Goal: Find specific page/section: Find specific page/section

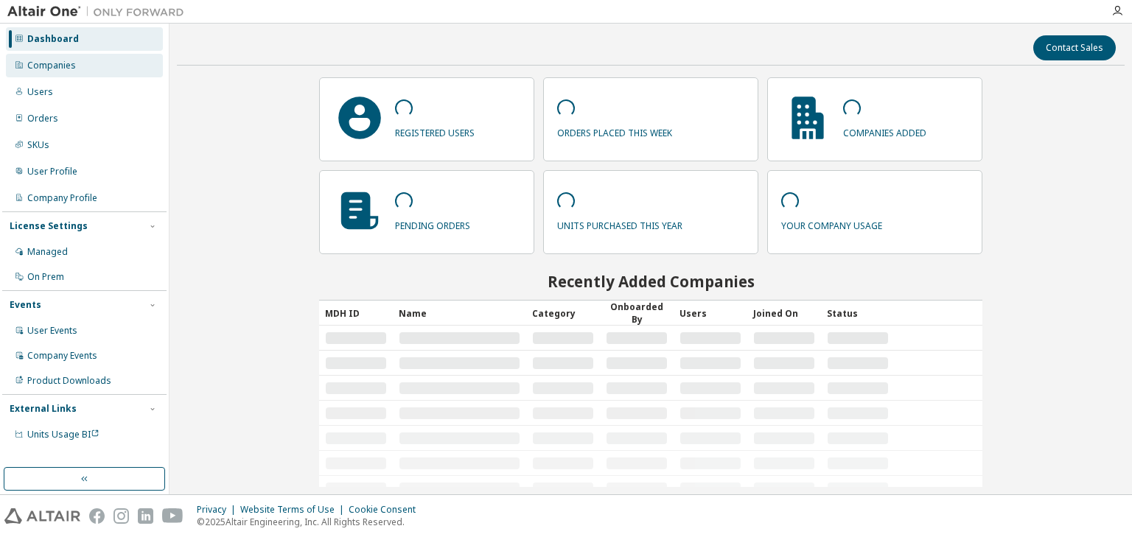
click at [80, 74] on div "Companies" at bounding box center [84, 66] width 157 height 24
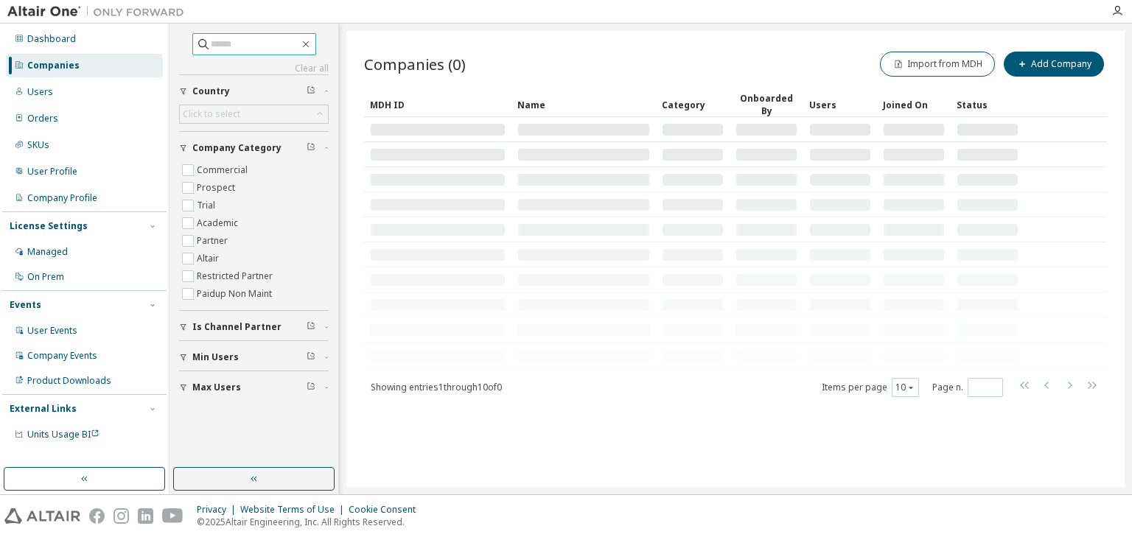
click at [283, 53] on span at bounding box center [254, 44] width 124 height 22
click at [274, 44] on input "text" at bounding box center [255, 44] width 88 height 15
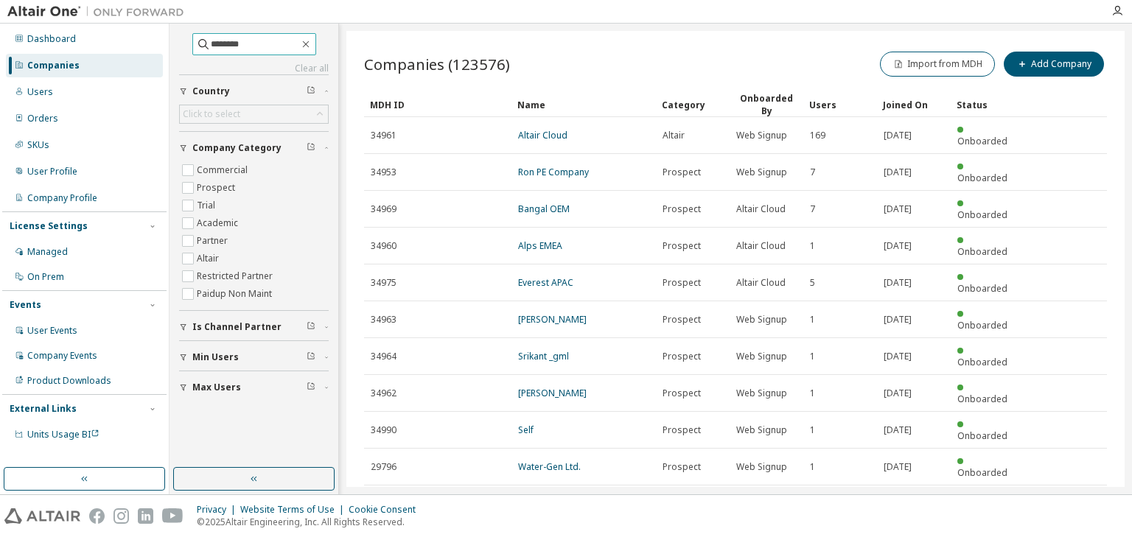
type input "********"
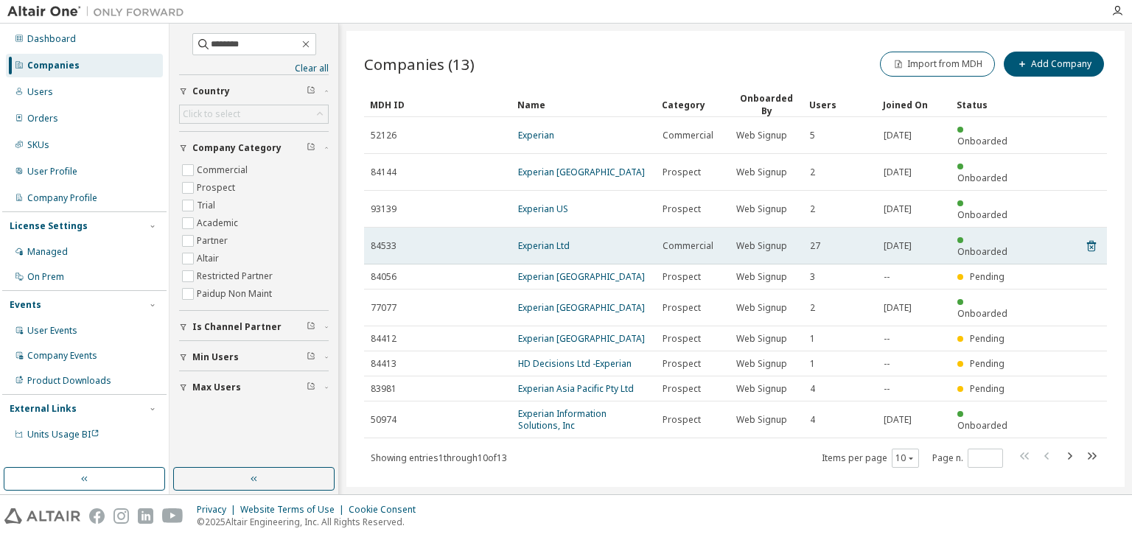
click at [552, 228] on td "Experian Ltd" at bounding box center [584, 246] width 145 height 37
click at [535, 240] on link "Experian Ltd" at bounding box center [544, 246] width 52 height 13
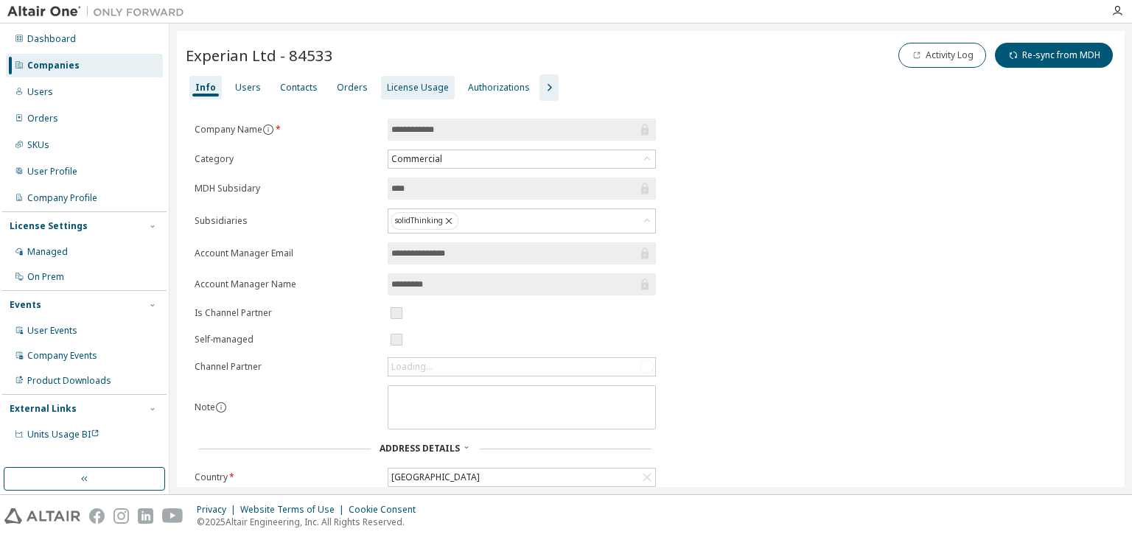
click at [400, 90] on div "License Usage" at bounding box center [418, 88] width 62 height 12
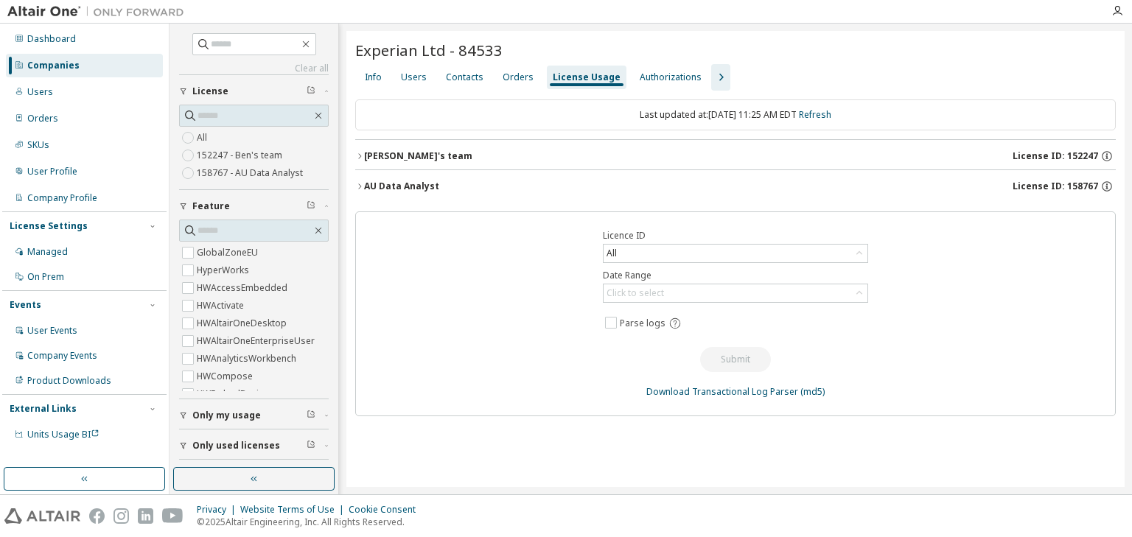
click at [358, 183] on icon "button" at bounding box center [359, 186] width 9 height 9
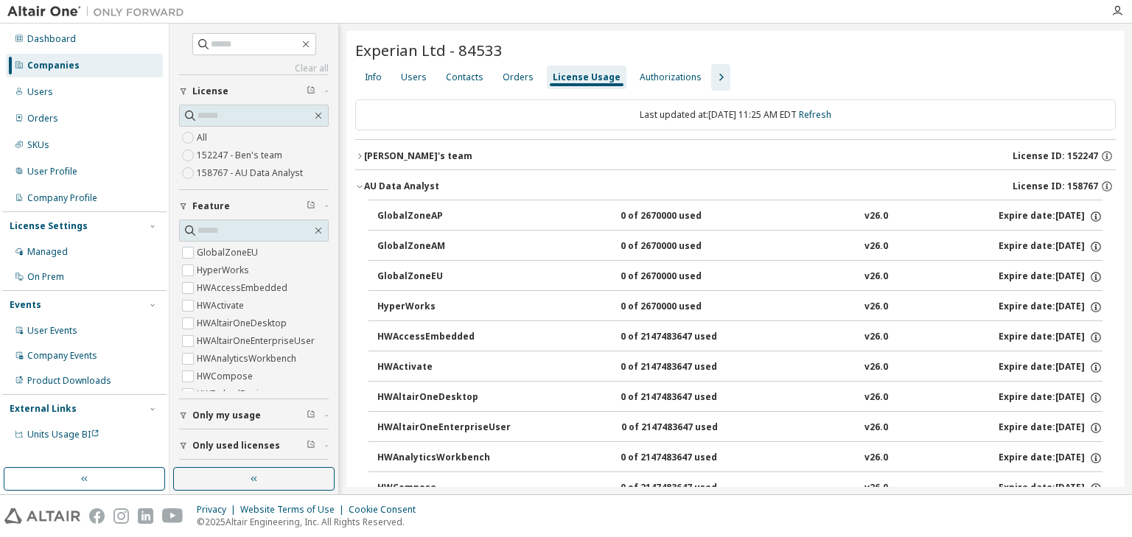
click at [358, 183] on icon "button" at bounding box center [359, 186] width 9 height 9
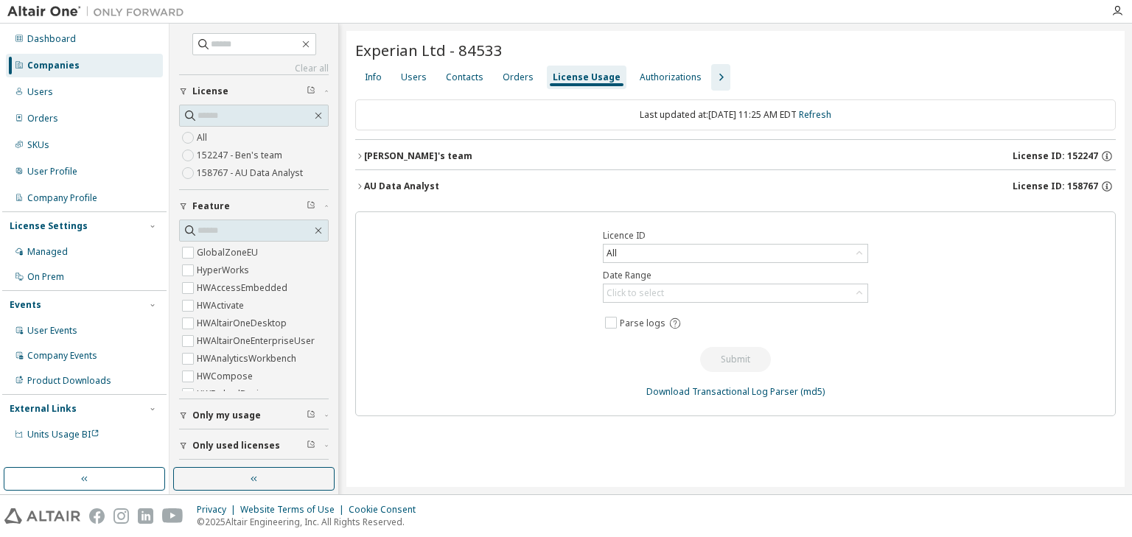
click at [361, 152] on icon "button" at bounding box center [359, 156] width 9 height 9
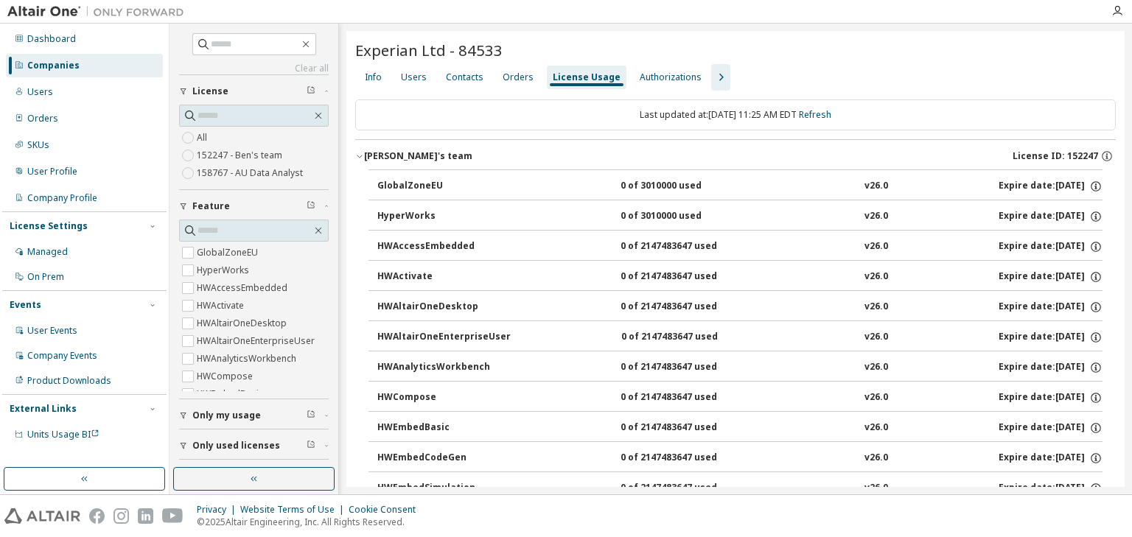
click at [361, 152] on icon "button" at bounding box center [359, 156] width 9 height 9
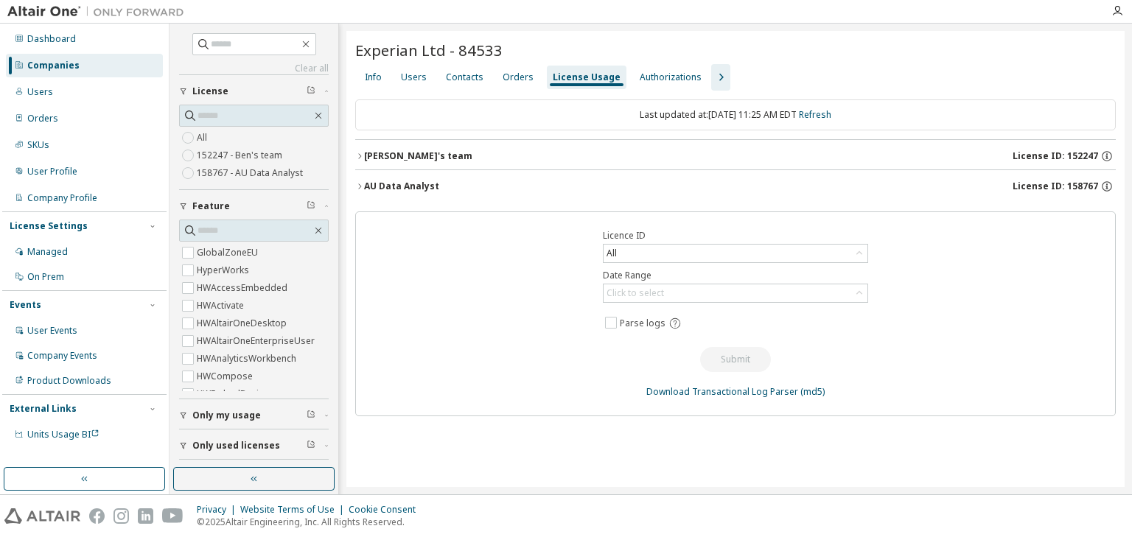
click at [360, 185] on icon "button" at bounding box center [359, 186] width 9 height 9
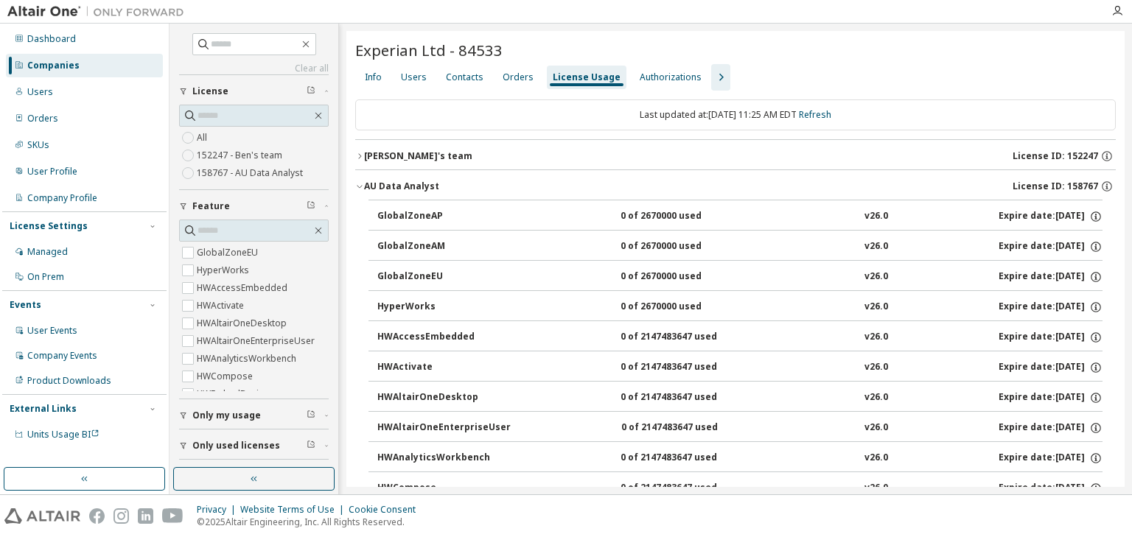
click at [358, 187] on icon "button" at bounding box center [359, 186] width 9 height 9
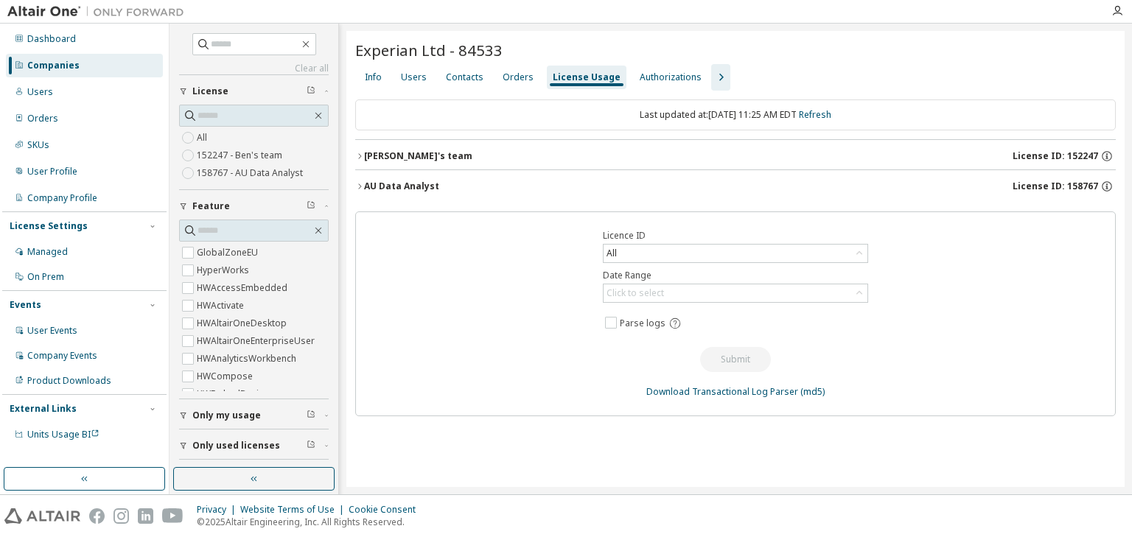
click at [362, 184] on icon "button" at bounding box center [359, 186] width 9 height 9
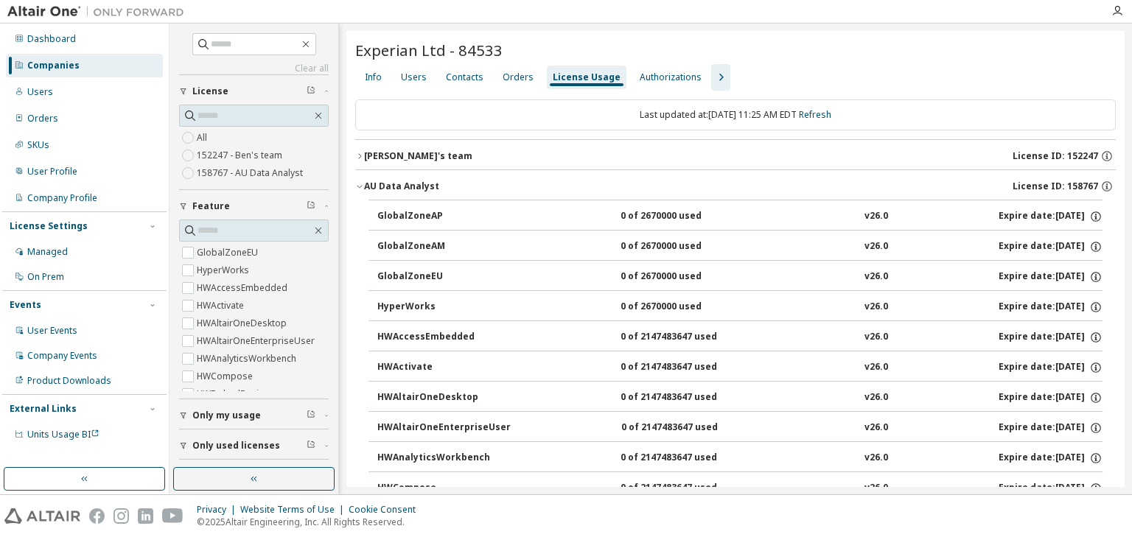
click at [362, 184] on icon "button" at bounding box center [359, 186] width 9 height 9
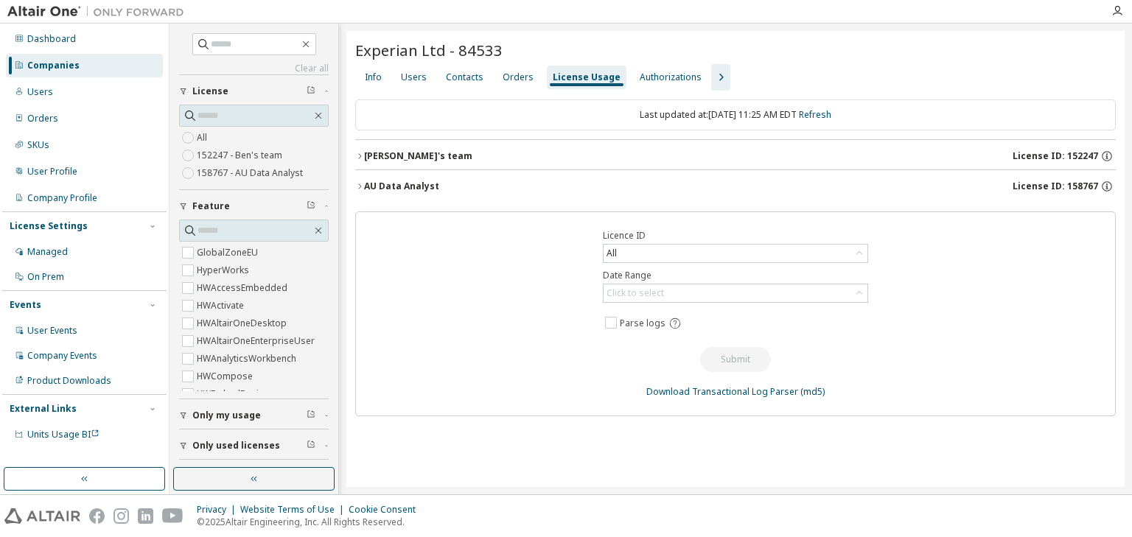
click at [360, 187] on icon "button" at bounding box center [359, 186] width 3 height 5
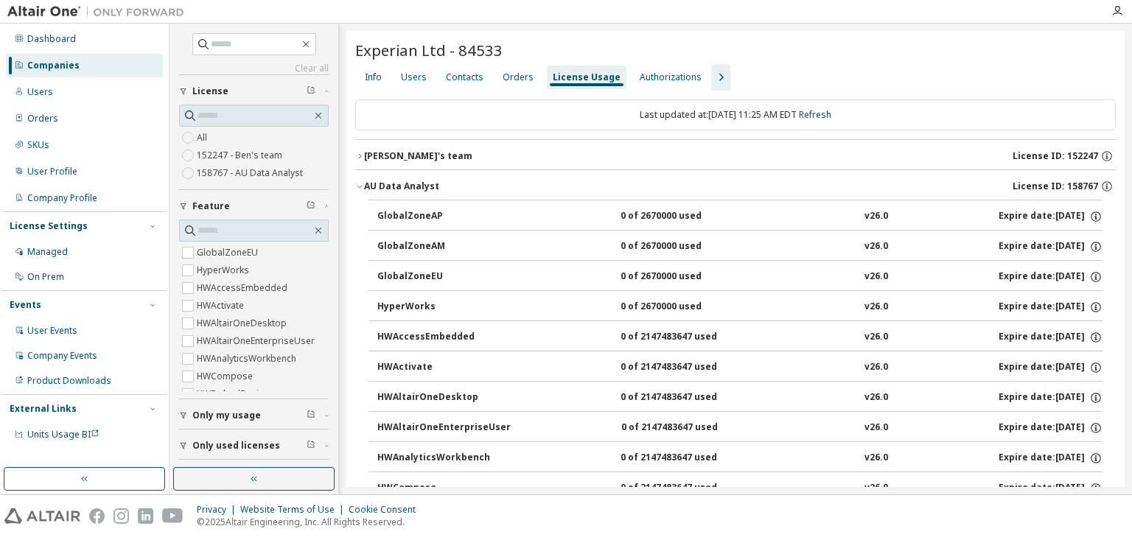
click at [363, 183] on icon "button" at bounding box center [359, 186] width 9 height 9
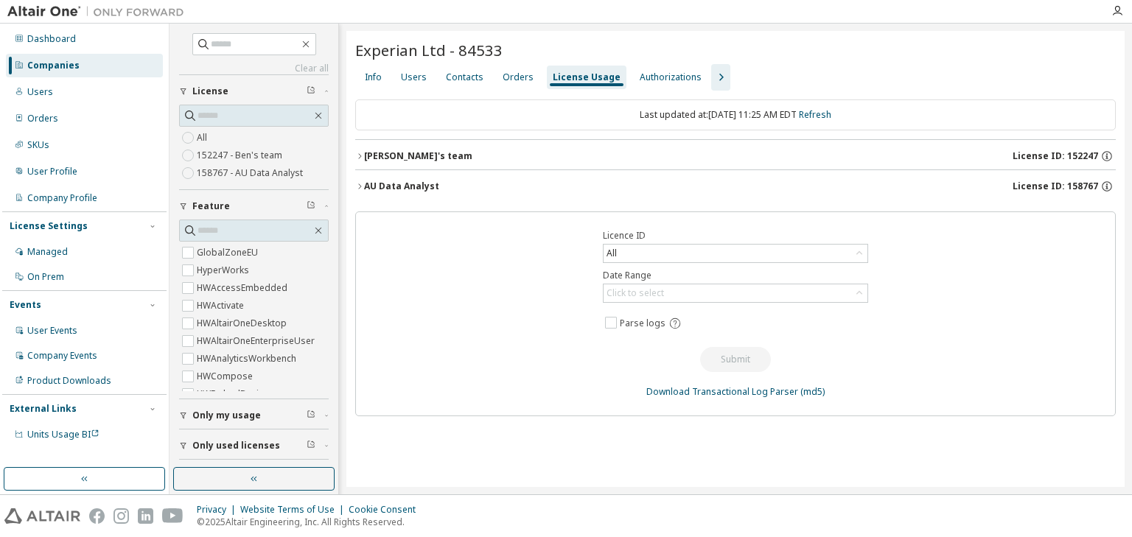
click at [362, 154] on icon "button" at bounding box center [359, 156] width 9 height 9
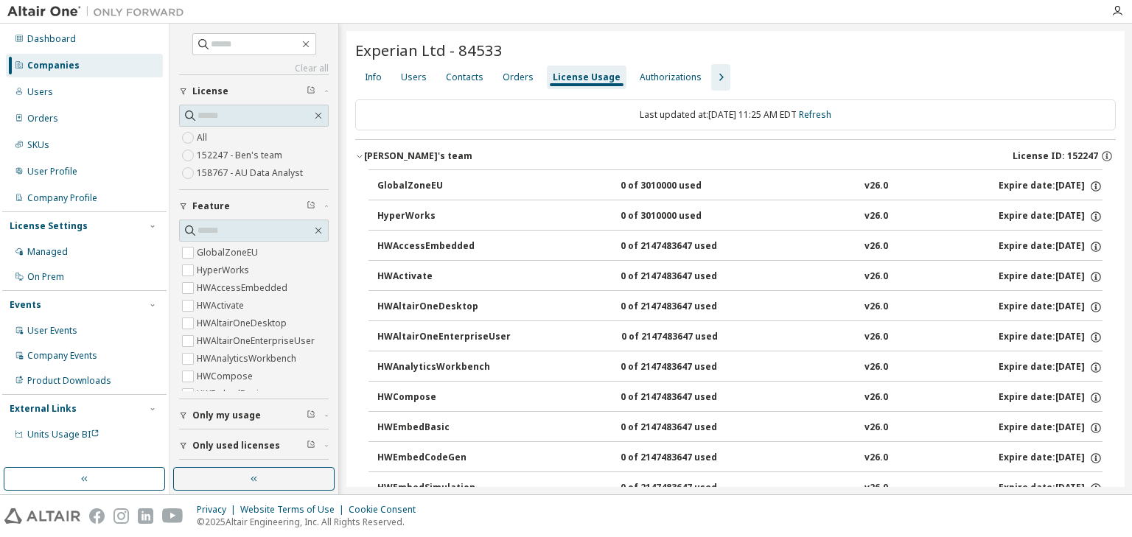
click at [360, 156] on icon "button" at bounding box center [359, 157] width 5 height 3
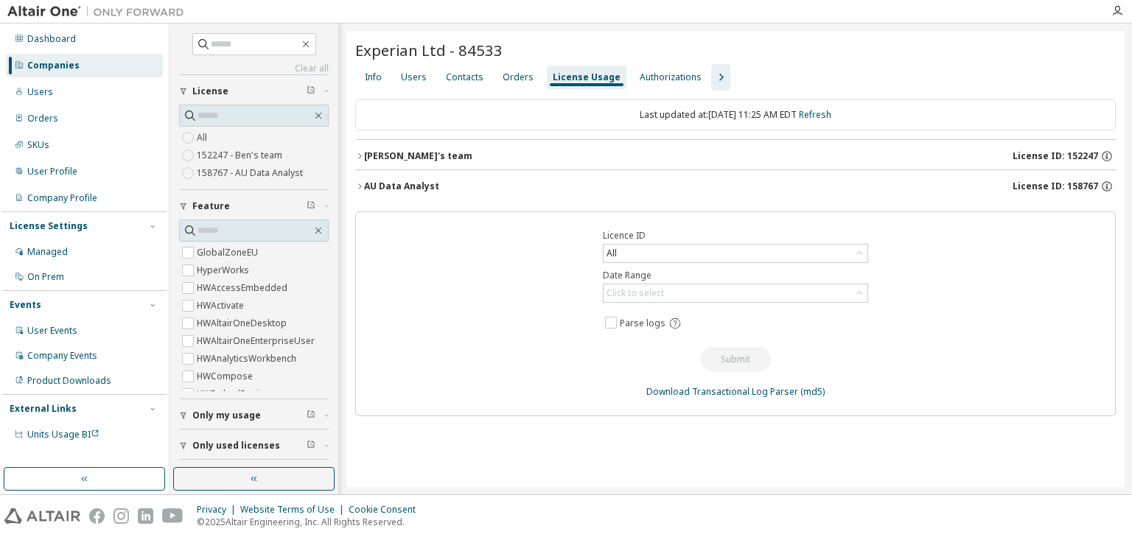
click at [363, 158] on icon "button" at bounding box center [359, 156] width 9 height 9
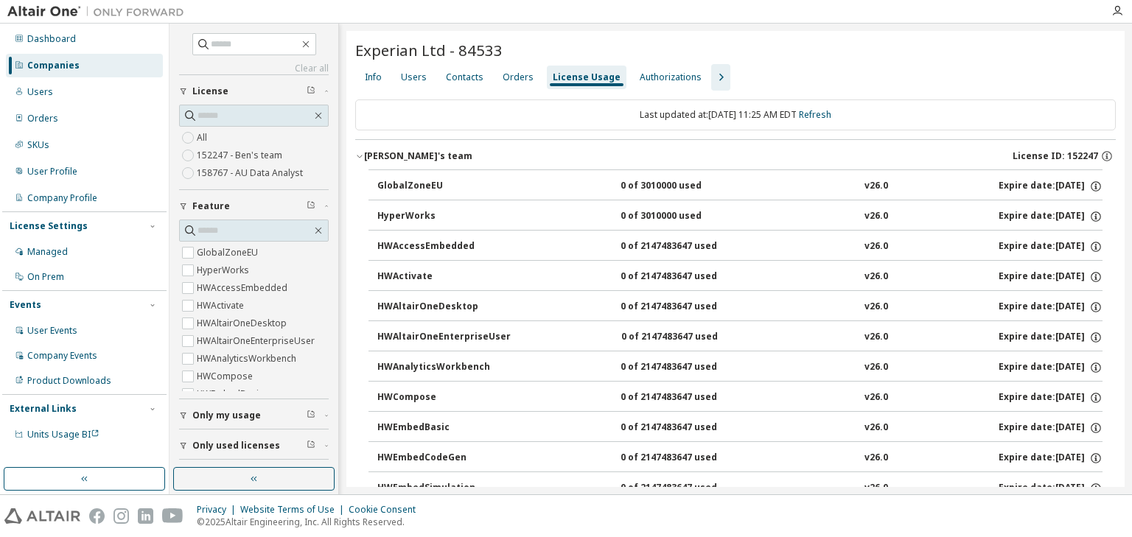
click at [362, 159] on icon "button" at bounding box center [359, 156] width 9 height 9
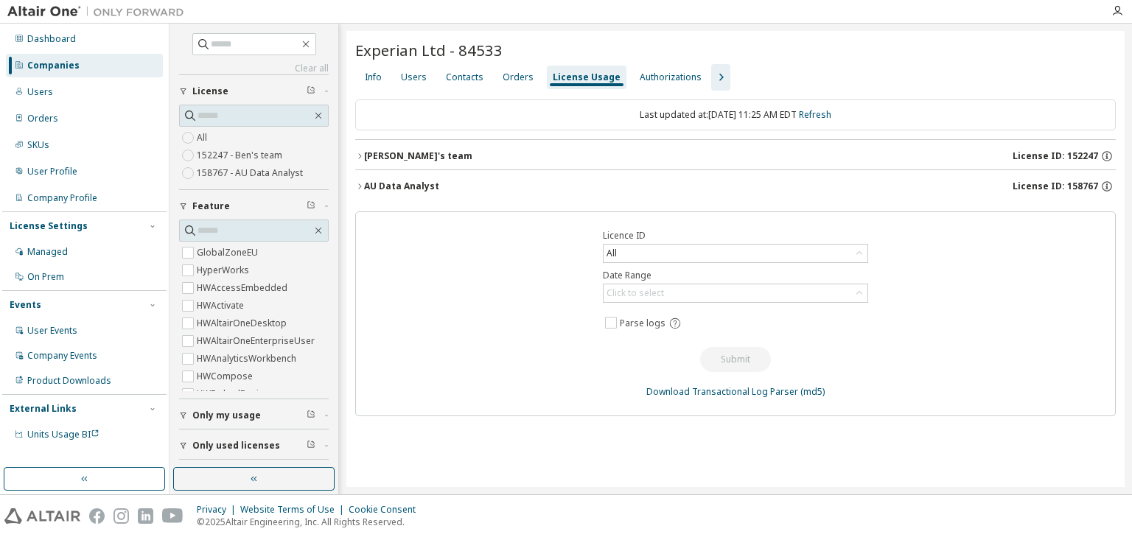
click at [362, 189] on icon "button" at bounding box center [359, 186] width 9 height 9
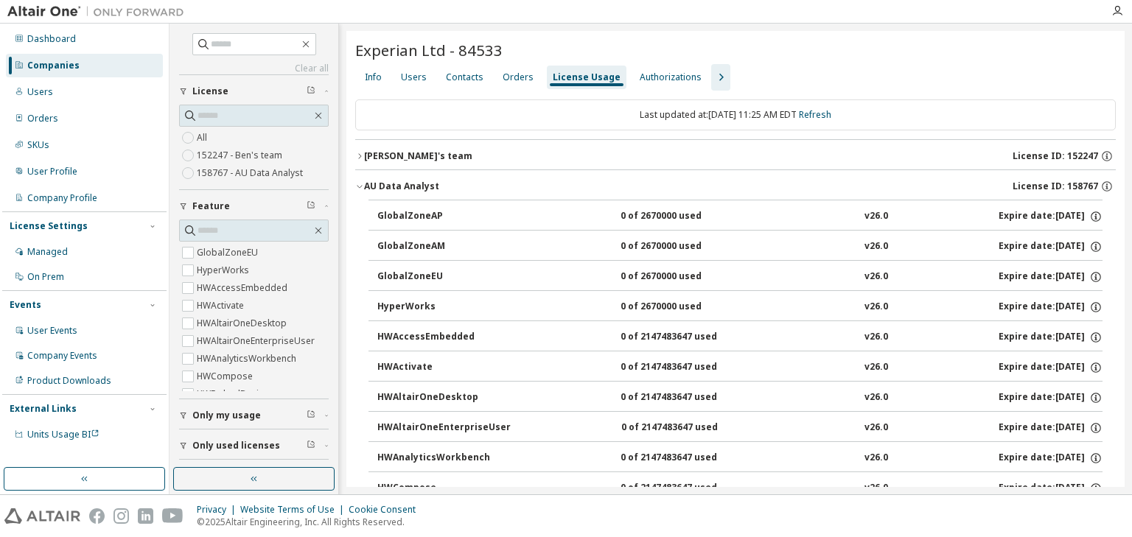
click at [365, 187] on div "AU Data Analyst" at bounding box center [401, 187] width 75 height 12
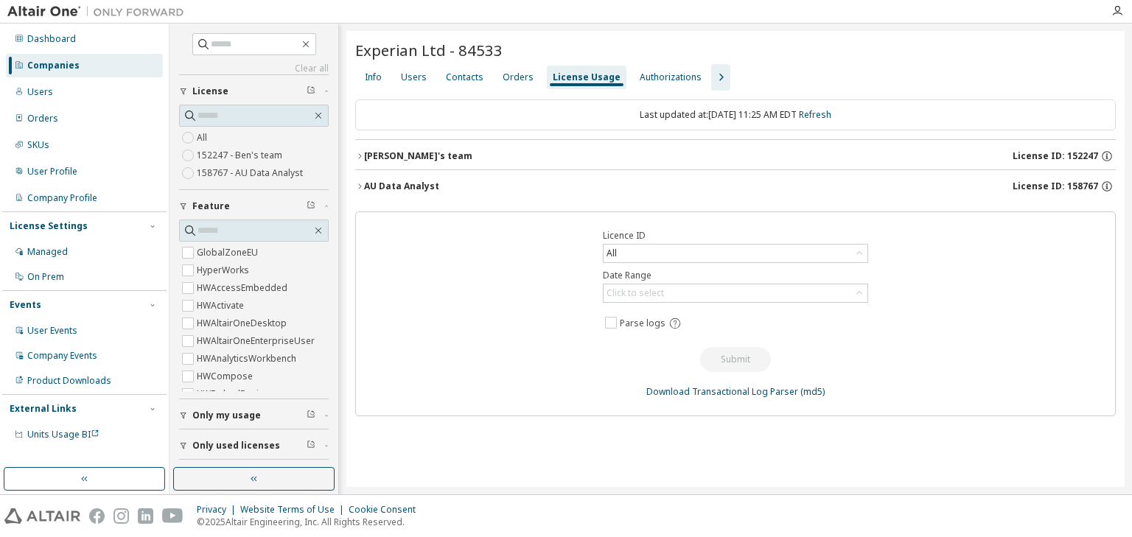
click at [712, 74] on icon "button" at bounding box center [721, 78] width 18 height 18
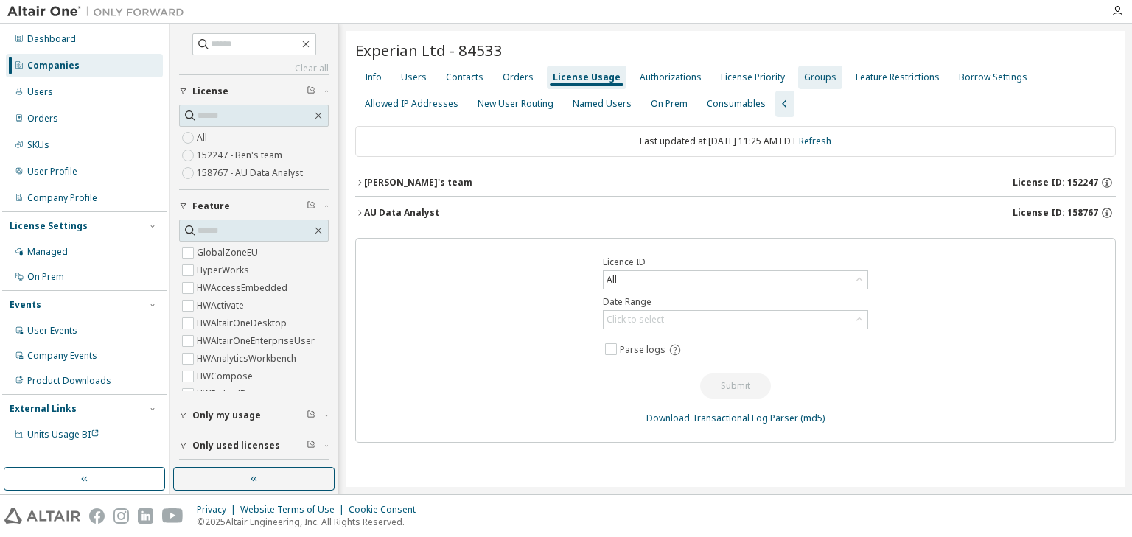
click at [806, 74] on div "Groups" at bounding box center [820, 78] width 32 height 12
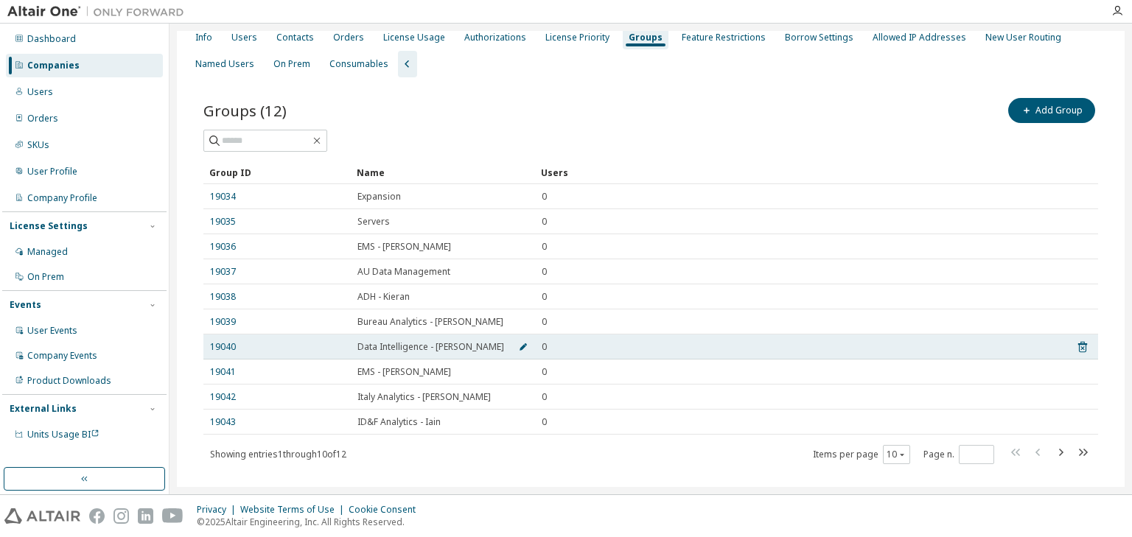
scroll to position [59, 0]
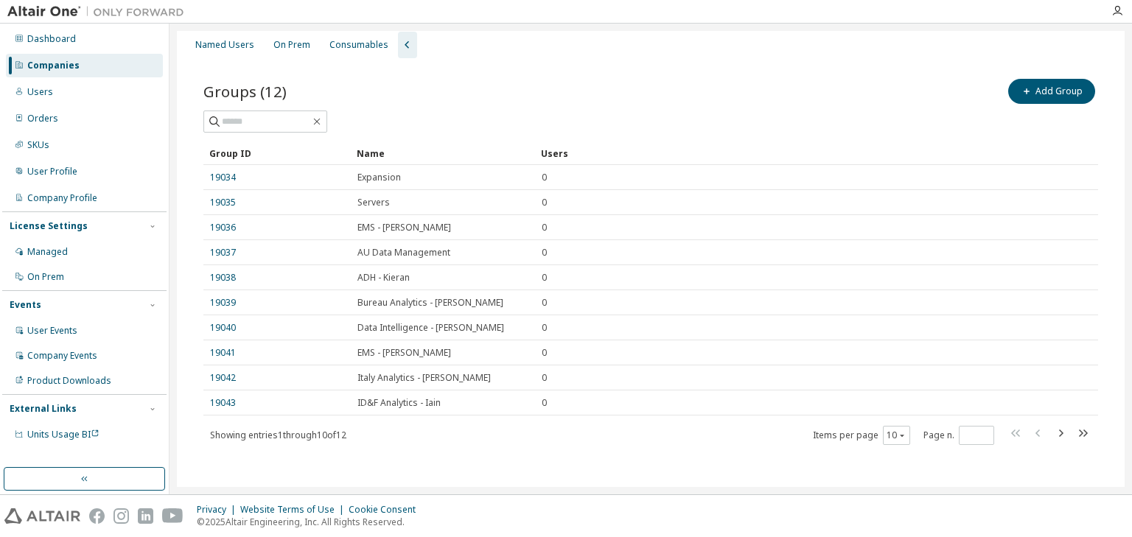
click at [587, 415] on div "Group ID Name Users 19034 Expansion 0 19035 Servers 0 19036 EMS - [PERSON_NAME]…" at bounding box center [650, 294] width 895 height 304
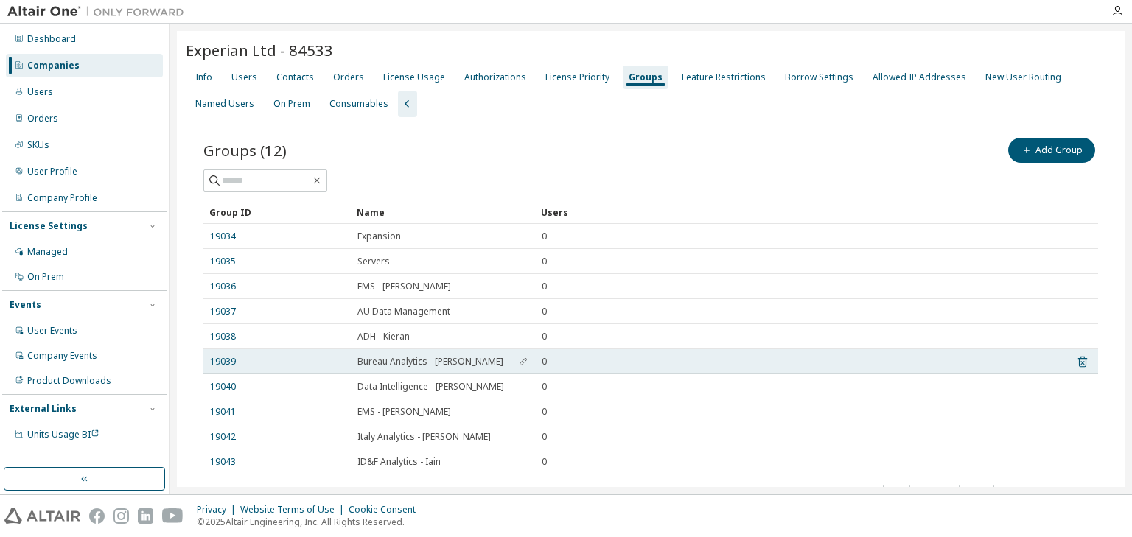
scroll to position [0, 0]
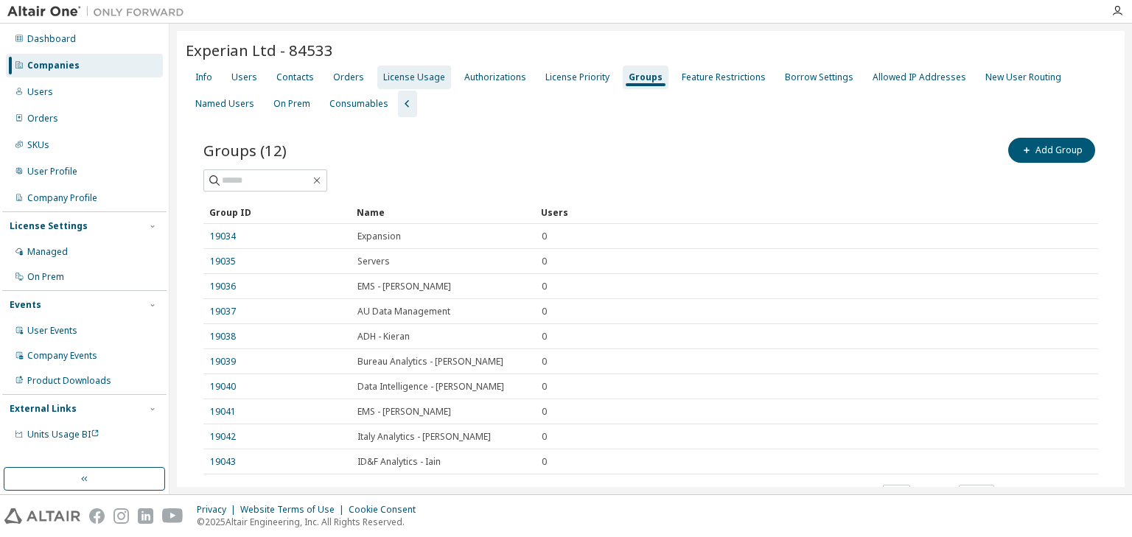
click at [379, 74] on div "License Usage" at bounding box center [414, 78] width 74 height 24
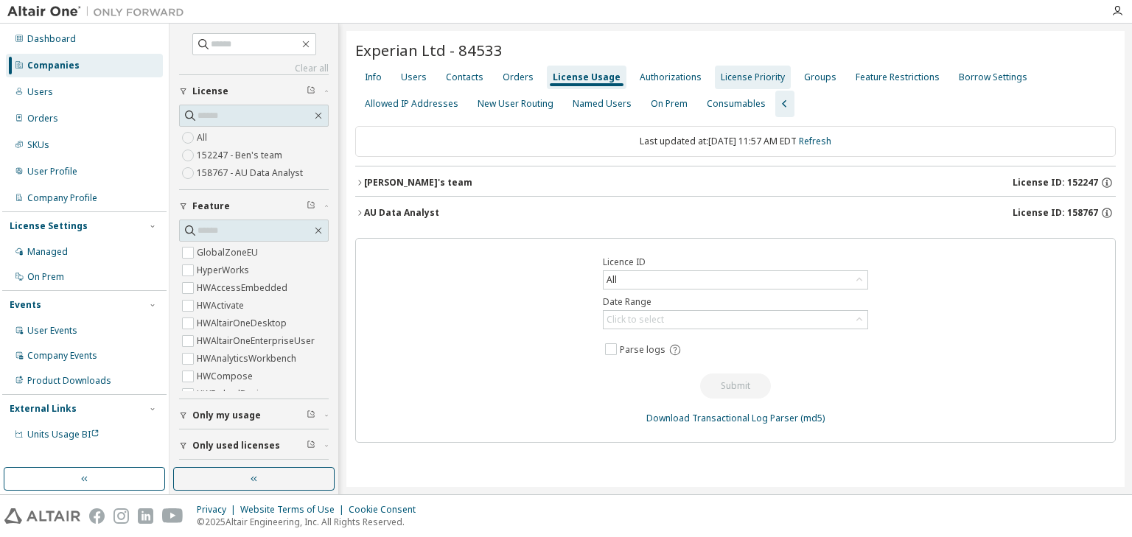
click at [721, 80] on div "License Priority" at bounding box center [753, 78] width 64 height 12
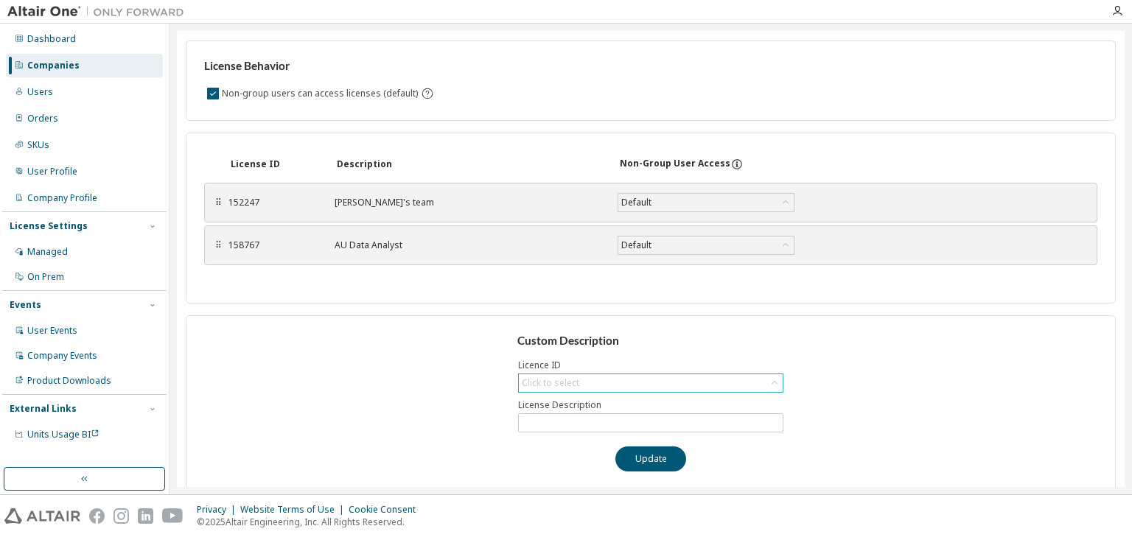
scroll to position [97, 0]
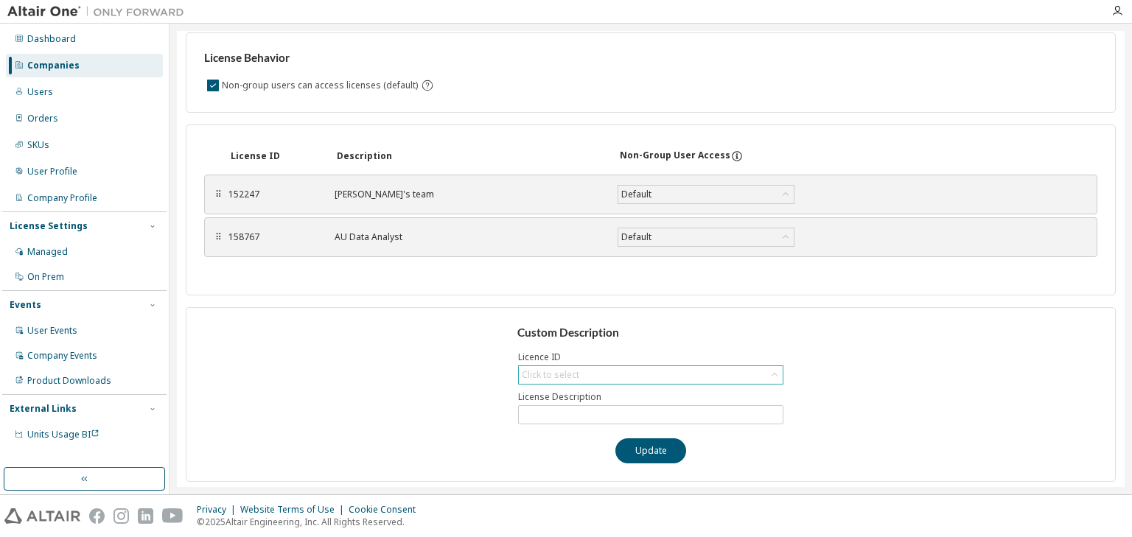
click at [582, 375] on div "Click to select" at bounding box center [651, 375] width 264 height 18
click at [444, 374] on div "Custom Description Licence ID Click to select 152247 - [PERSON_NAME]'s team 158…" at bounding box center [651, 394] width 930 height 175
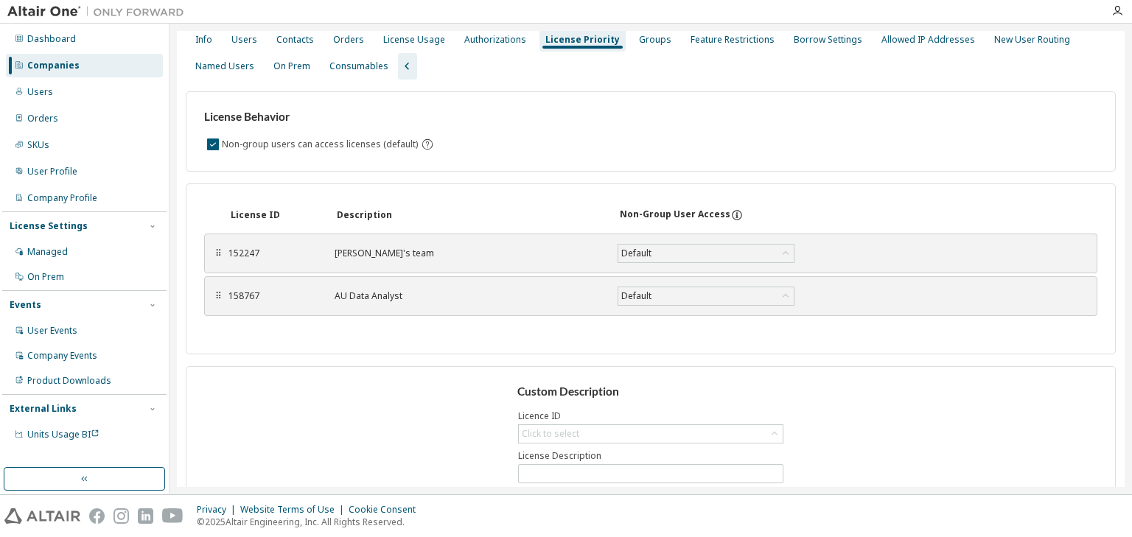
scroll to position [0, 0]
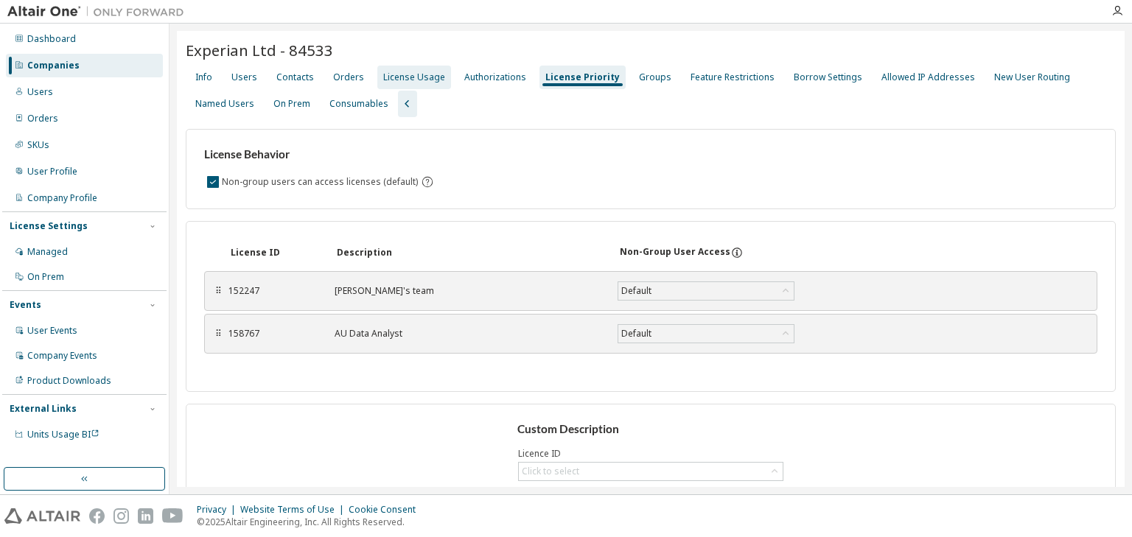
click at [414, 72] on div "License Usage" at bounding box center [414, 78] width 62 height 12
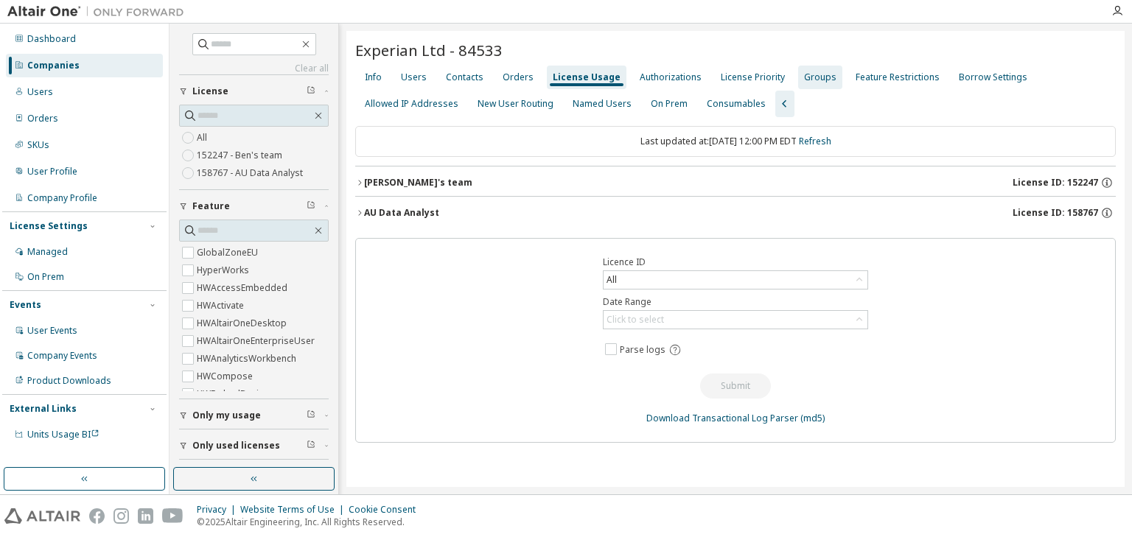
click at [799, 83] on div "Groups" at bounding box center [820, 78] width 44 height 24
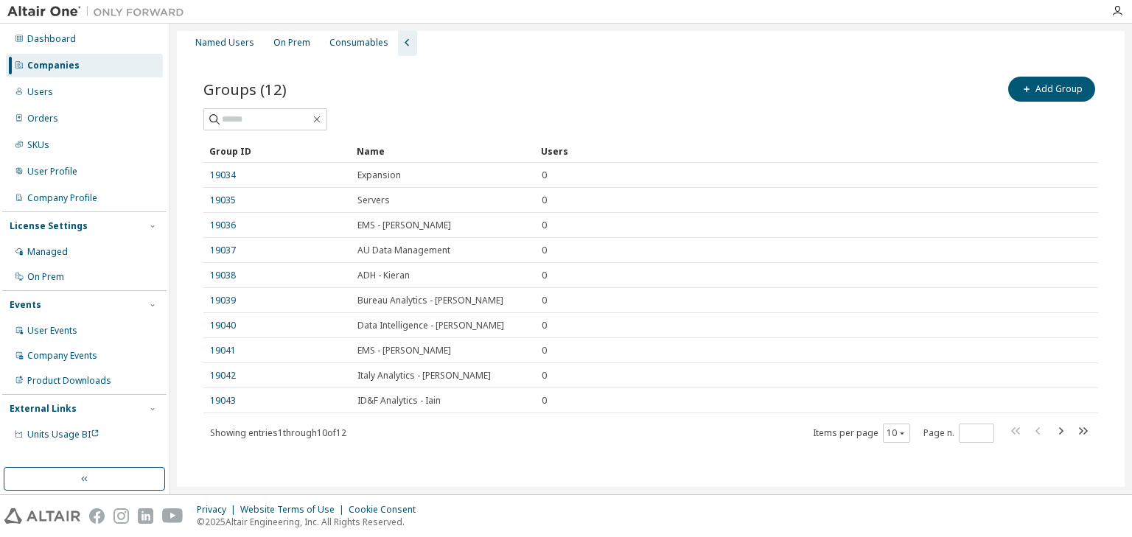
scroll to position [63, 0]
click at [898, 432] on icon "button" at bounding box center [902, 432] width 9 height 9
click at [895, 462] on div "20" at bounding box center [936, 468] width 118 height 18
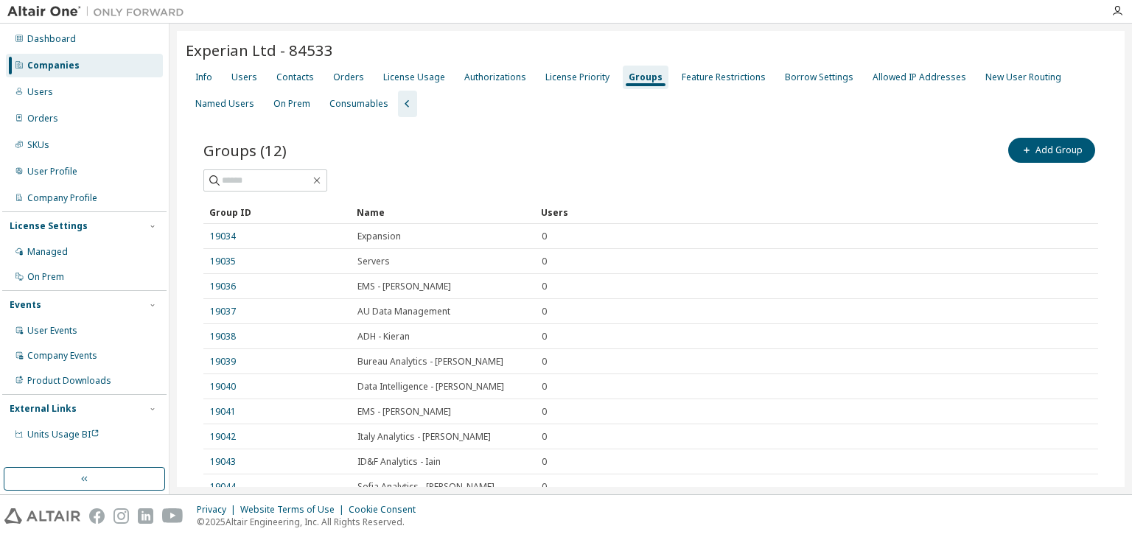
scroll to position [0, 0]
click at [419, 77] on div "License Usage" at bounding box center [414, 78] width 62 height 12
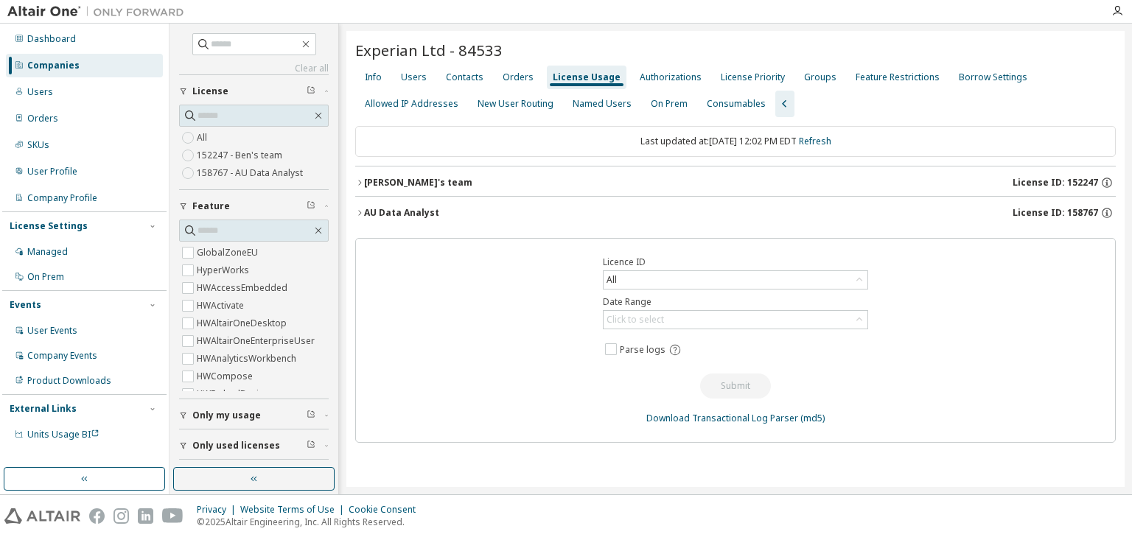
click at [361, 181] on icon "button" at bounding box center [359, 182] width 9 height 9
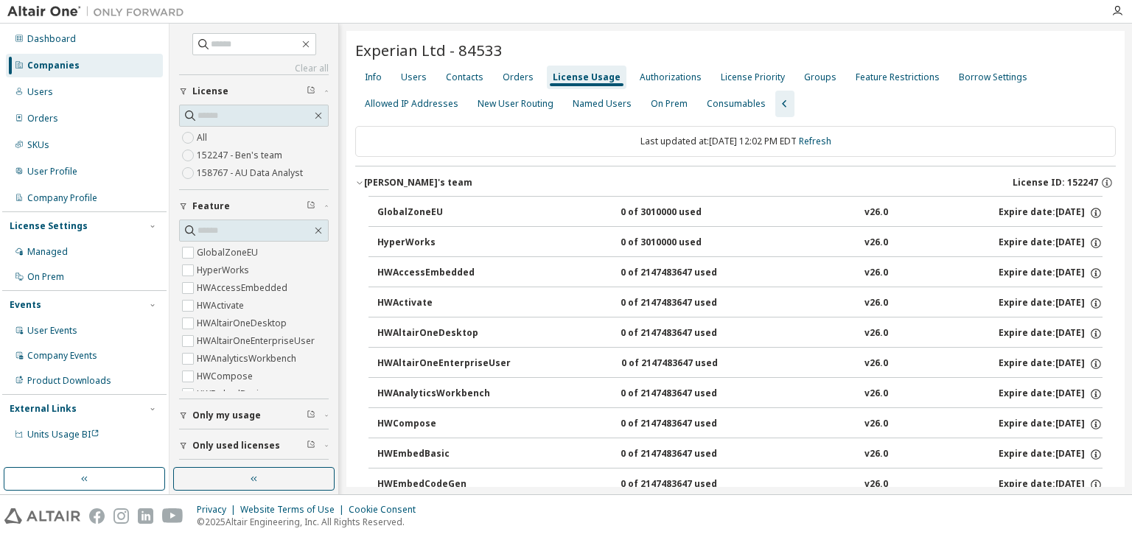
click at [361, 184] on icon "button" at bounding box center [359, 182] width 9 height 9
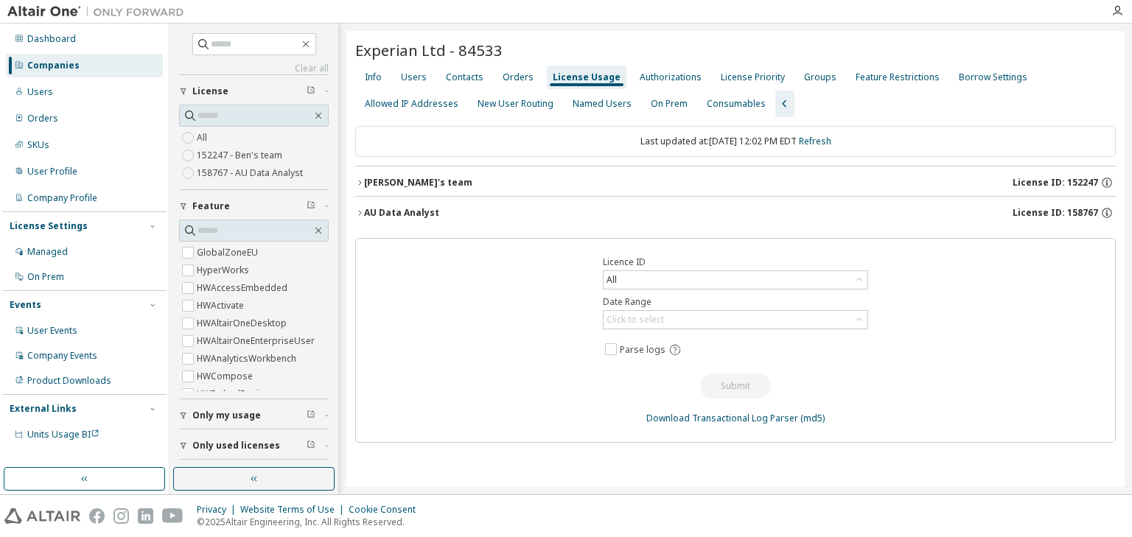
click at [358, 210] on icon "button" at bounding box center [359, 213] width 9 height 9
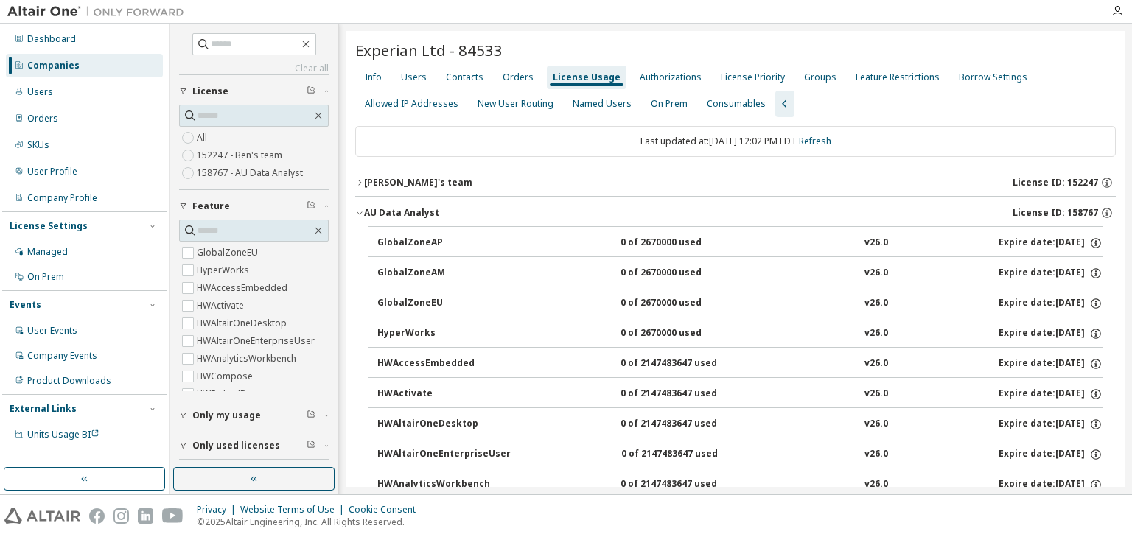
click at [358, 209] on icon "button" at bounding box center [359, 213] width 9 height 9
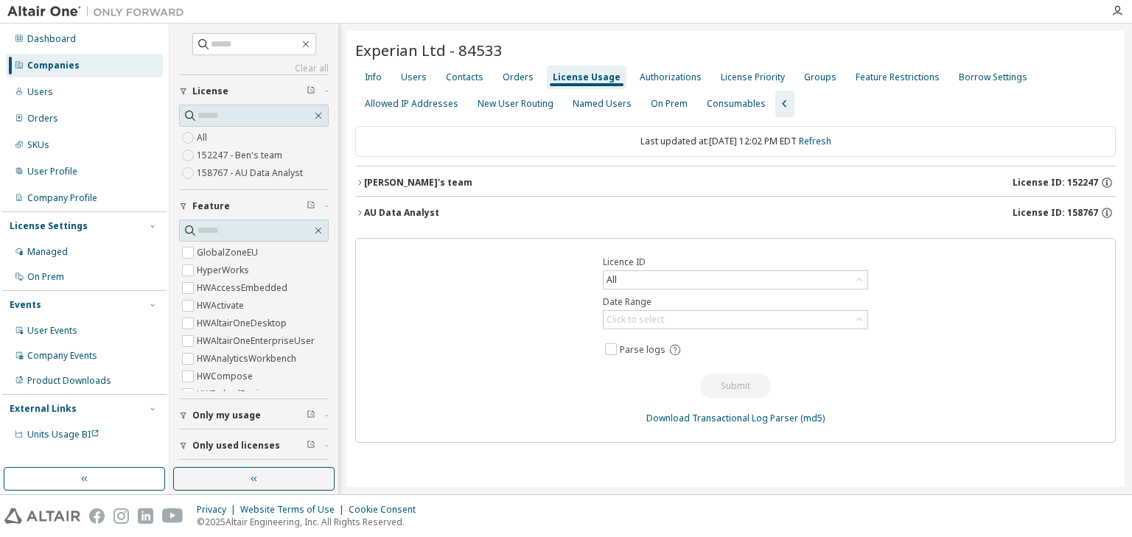
click at [362, 209] on icon "button" at bounding box center [359, 213] width 9 height 9
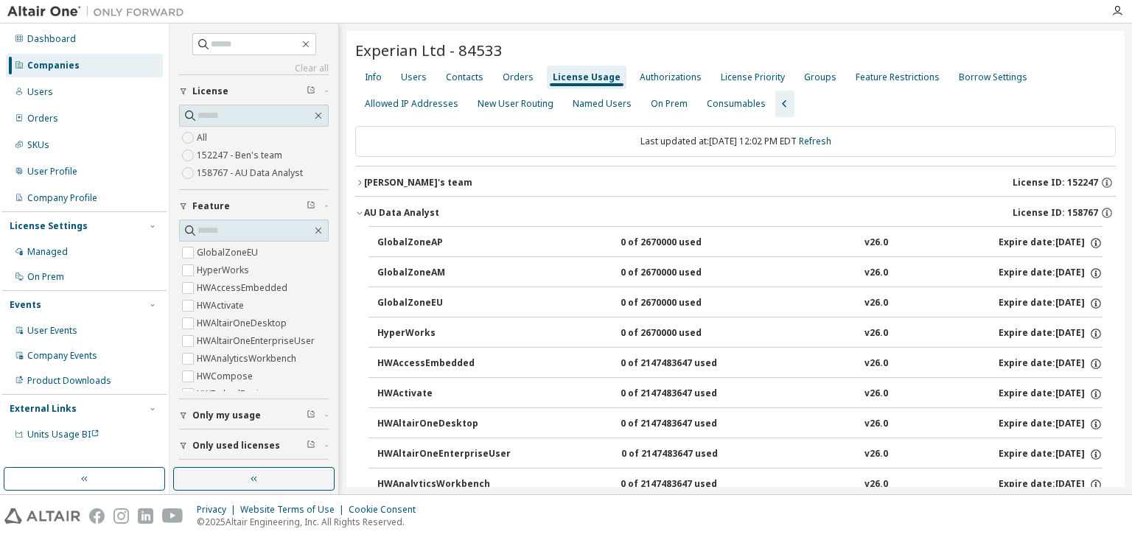
click at [359, 182] on icon "button" at bounding box center [359, 182] width 9 height 9
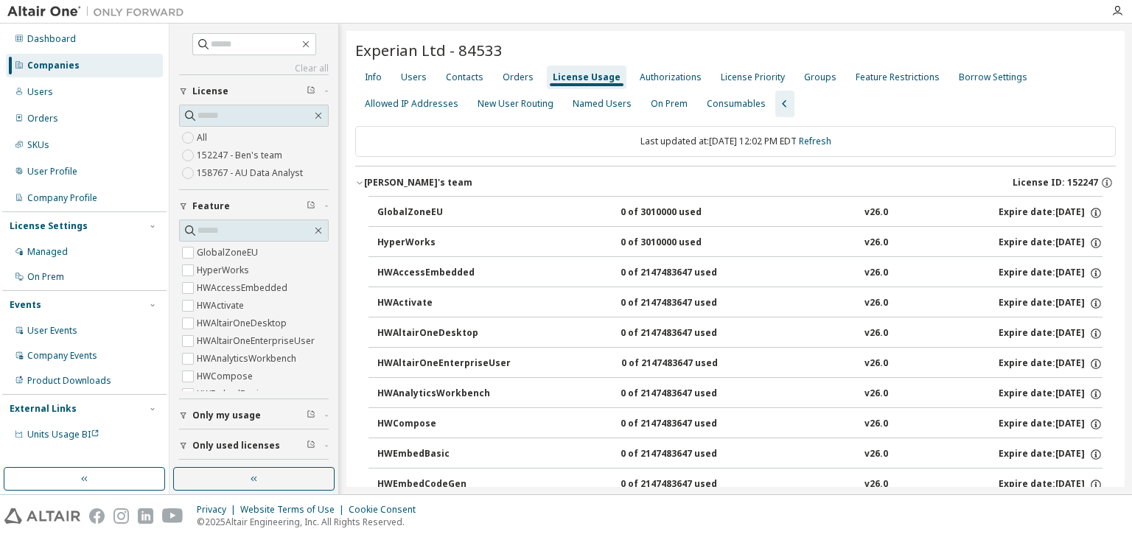
click at [359, 185] on icon "button" at bounding box center [359, 182] width 9 height 9
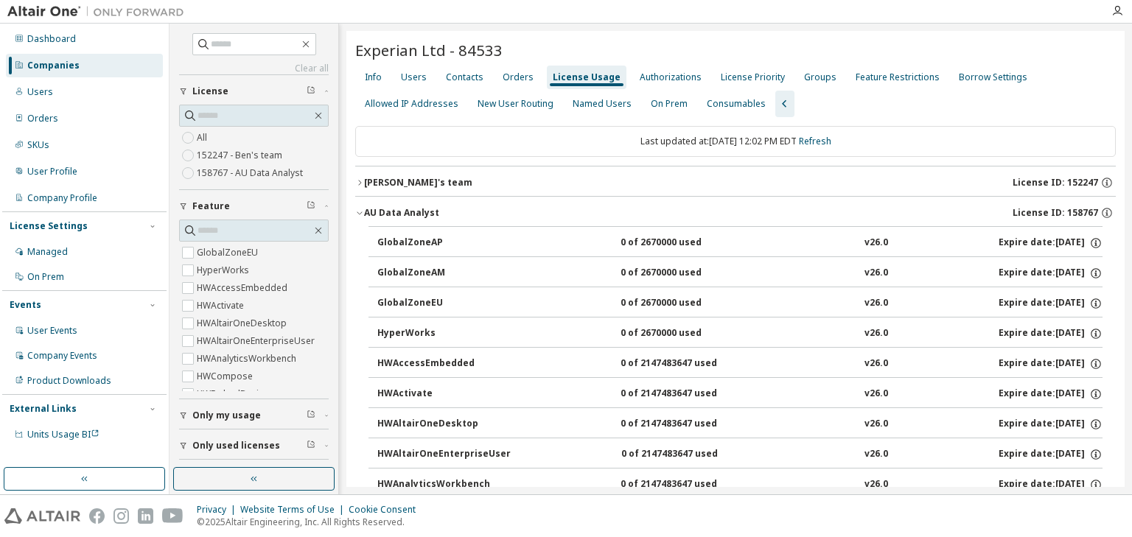
click at [359, 214] on icon "button" at bounding box center [359, 213] width 9 height 9
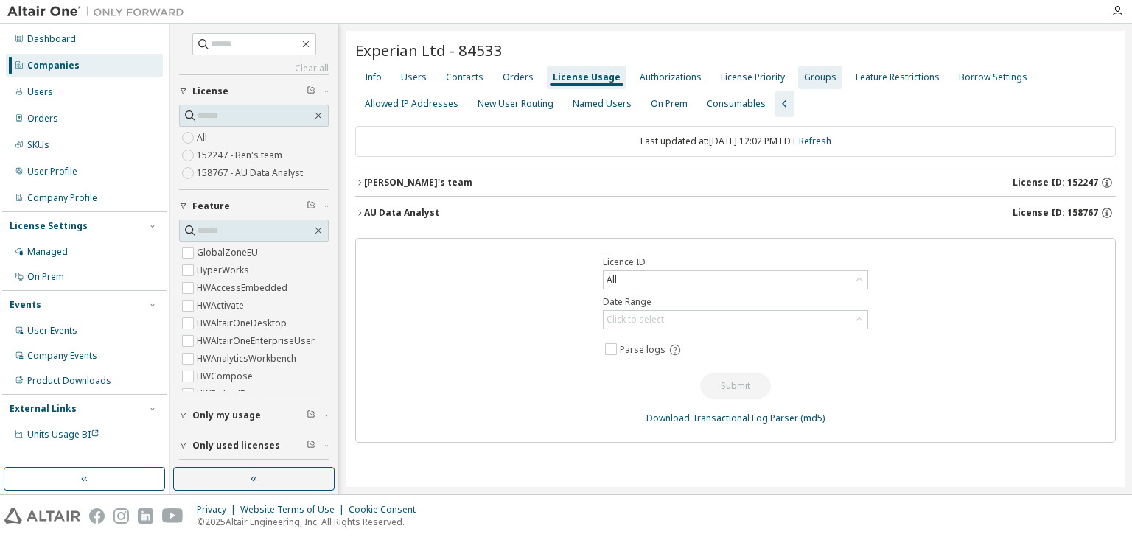
click at [807, 76] on div "Groups" at bounding box center [820, 78] width 32 height 12
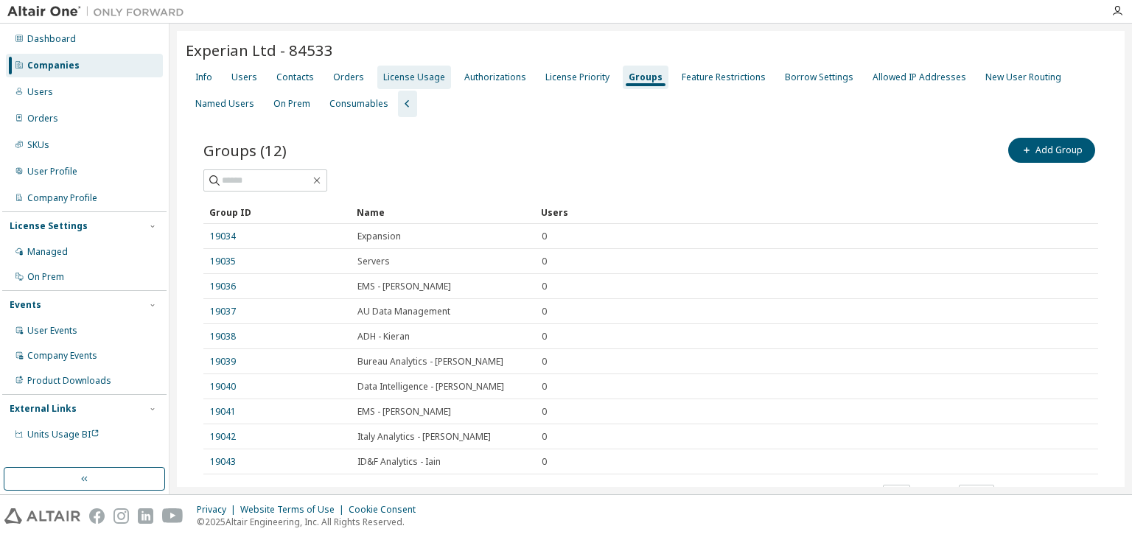
click at [419, 77] on div "License Usage" at bounding box center [414, 78] width 62 height 12
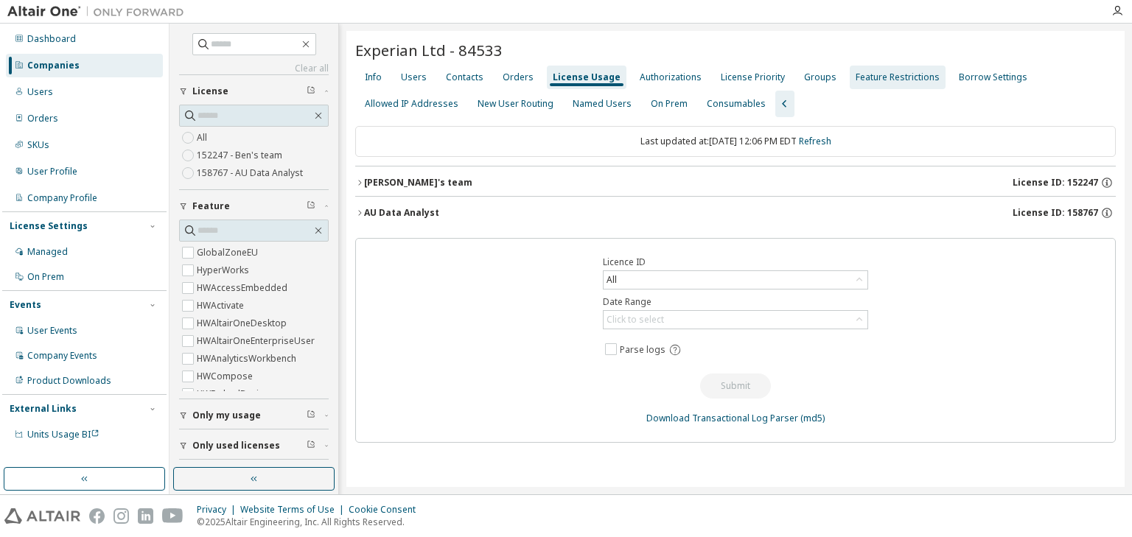
click at [725, 75] on div "License Priority" at bounding box center [753, 78] width 64 height 12
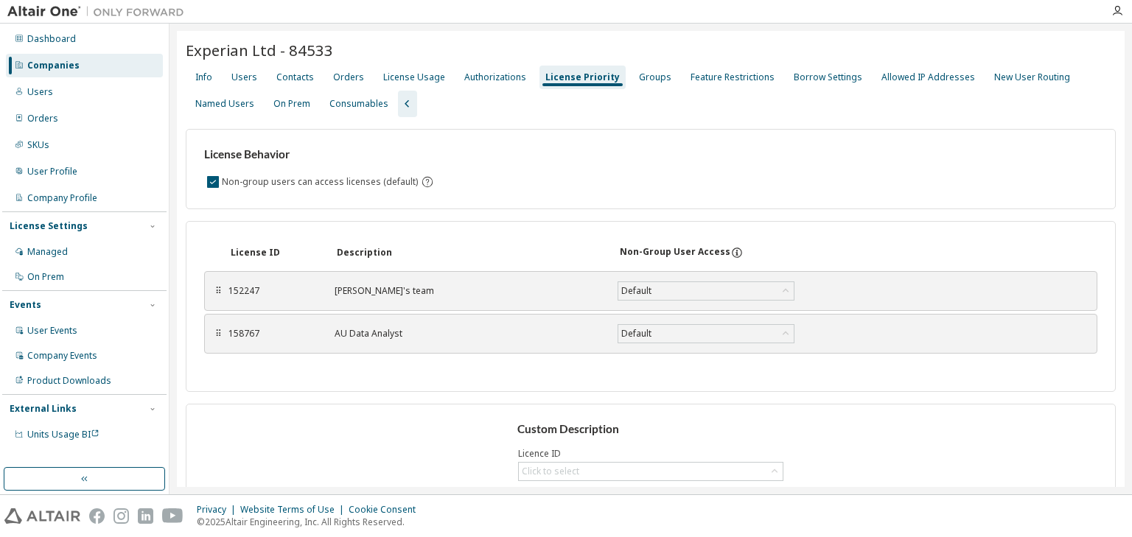
click at [73, 72] on div "Companies" at bounding box center [84, 66] width 157 height 24
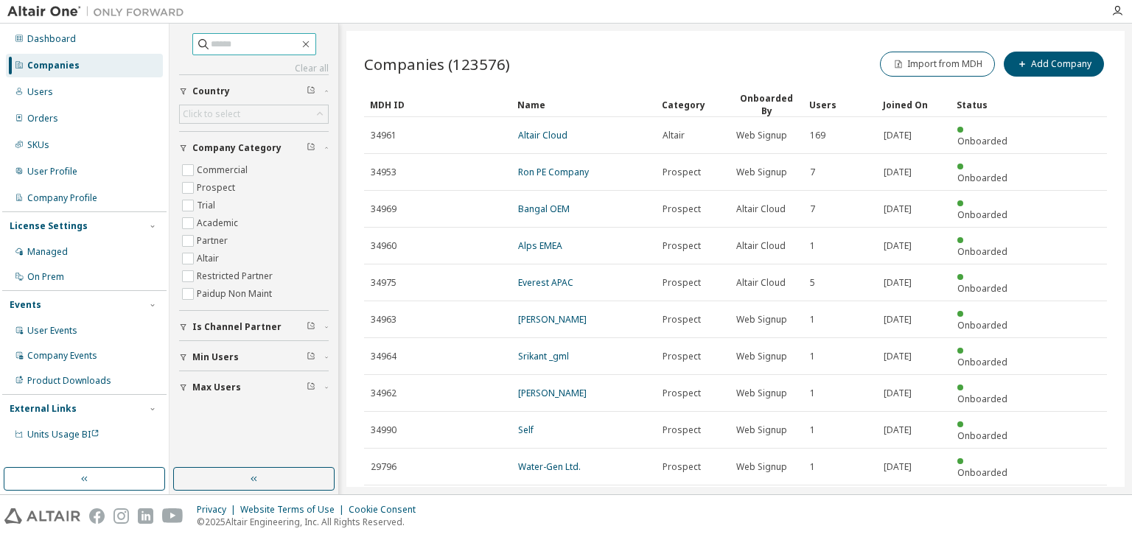
click at [211, 44] on input "text" at bounding box center [255, 44] width 88 height 15
type input "*****"
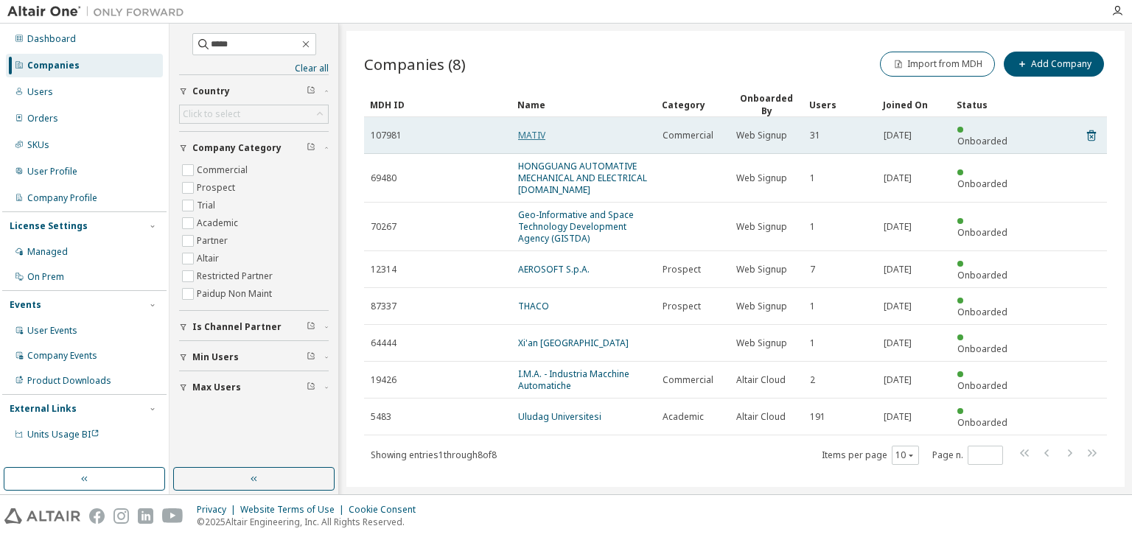
click at [528, 129] on link "MATIV" at bounding box center [531, 135] width 27 height 13
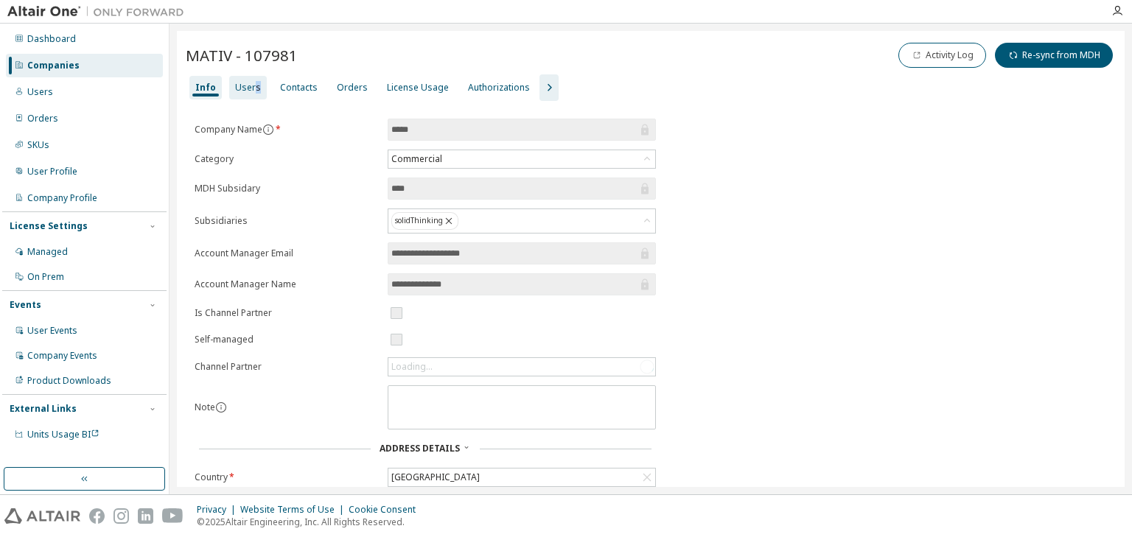
click at [253, 83] on div "Users" at bounding box center [248, 88] width 26 height 12
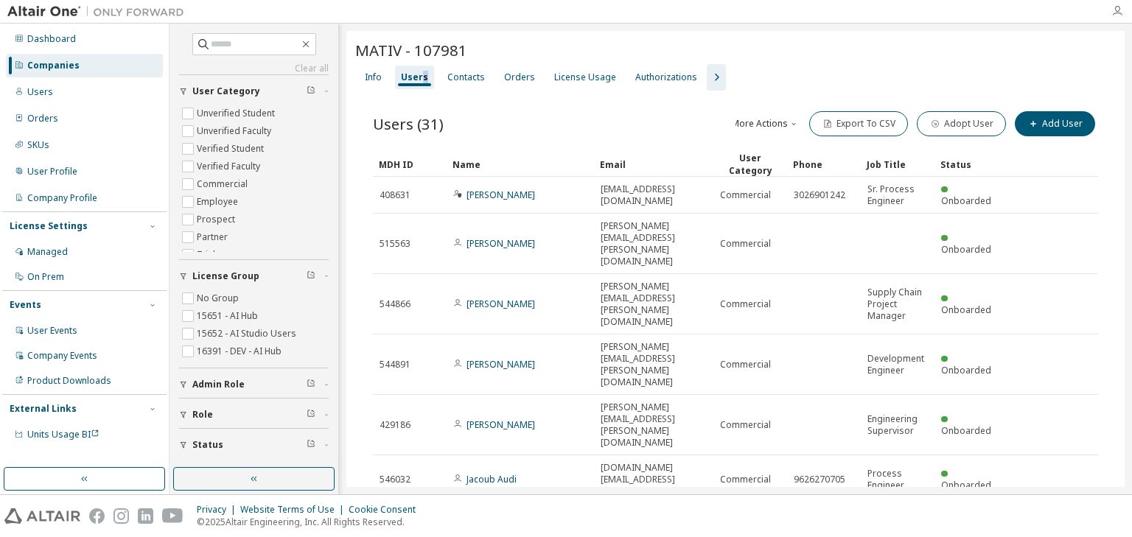
click at [1112, 11] on icon "button" at bounding box center [1118, 11] width 12 height 12
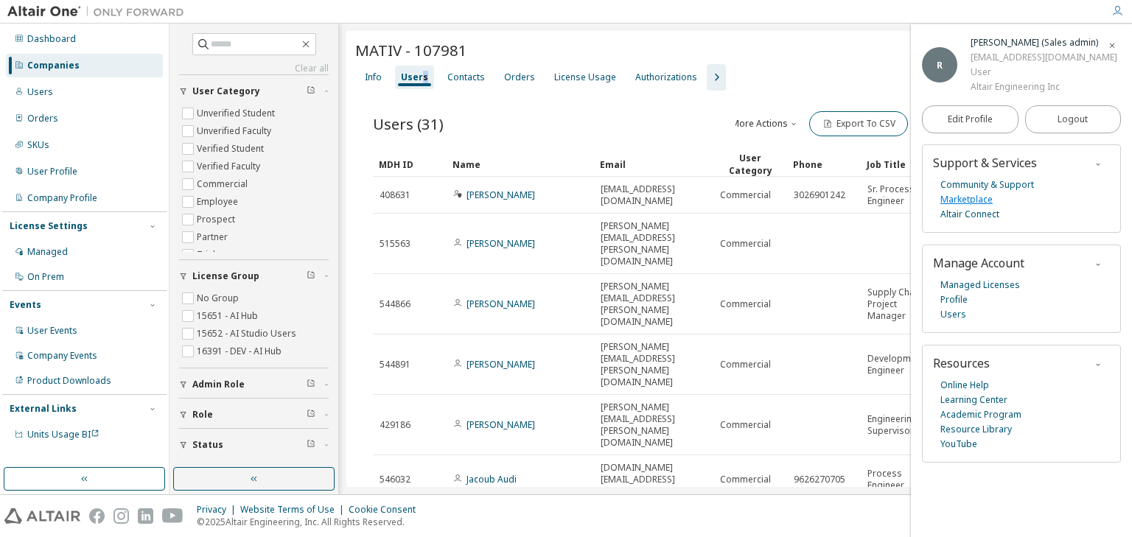
click at [985, 201] on link "Marketplace" at bounding box center [967, 199] width 52 height 15
